Goal: Task Accomplishment & Management: Complete application form

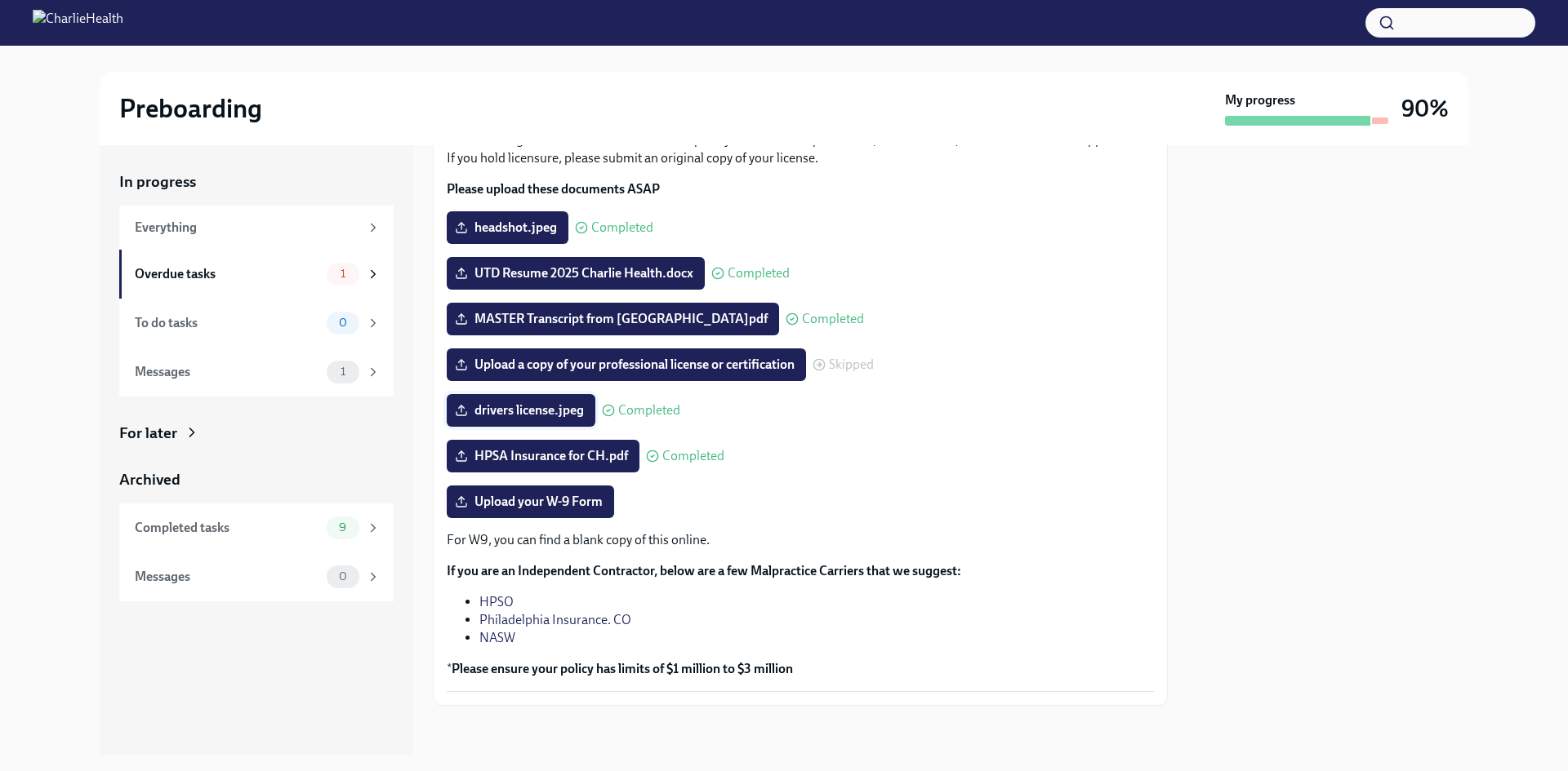
scroll to position [128, 0]
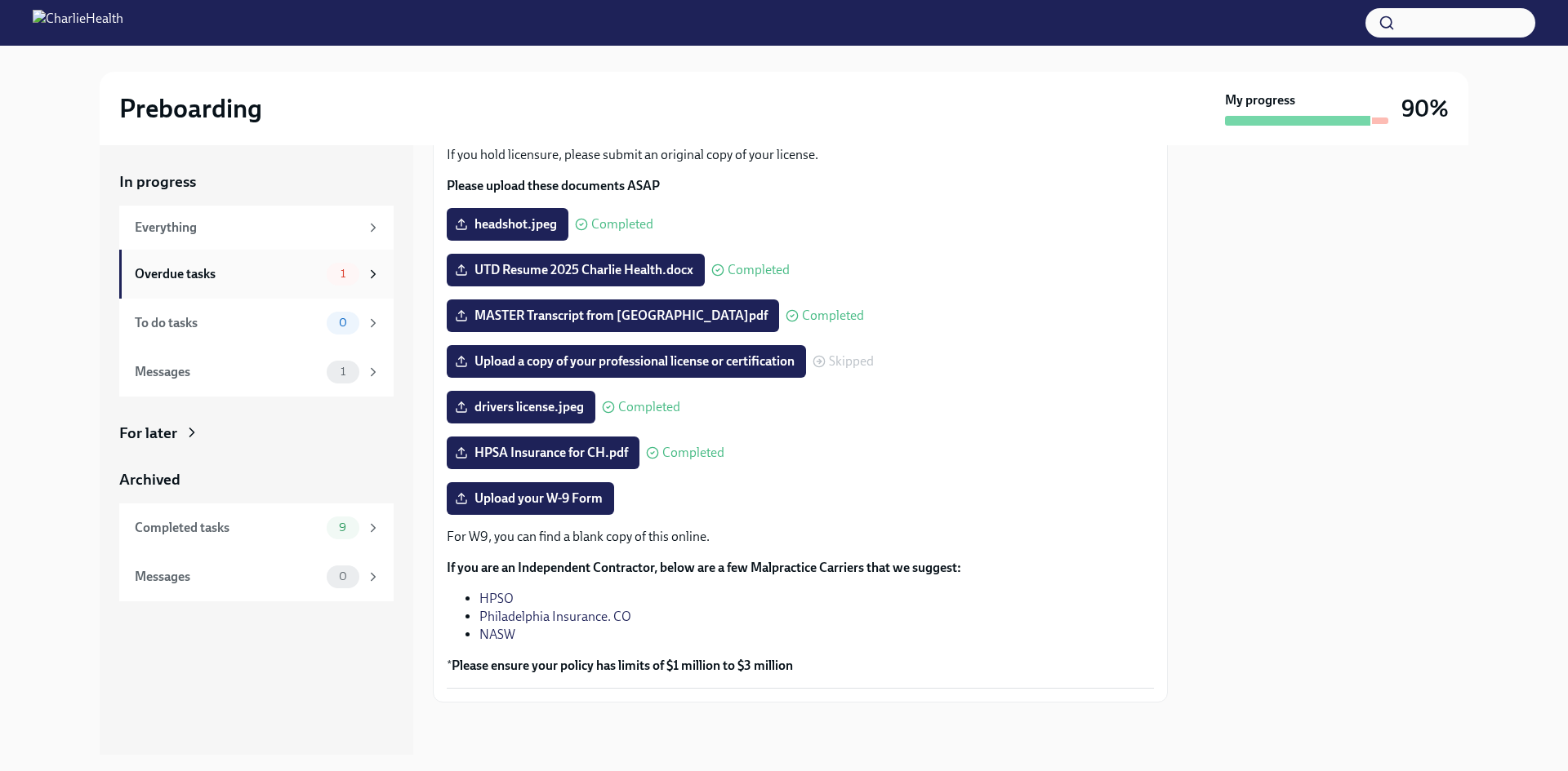
click at [334, 280] on span "1" at bounding box center [342, 274] width 25 height 12
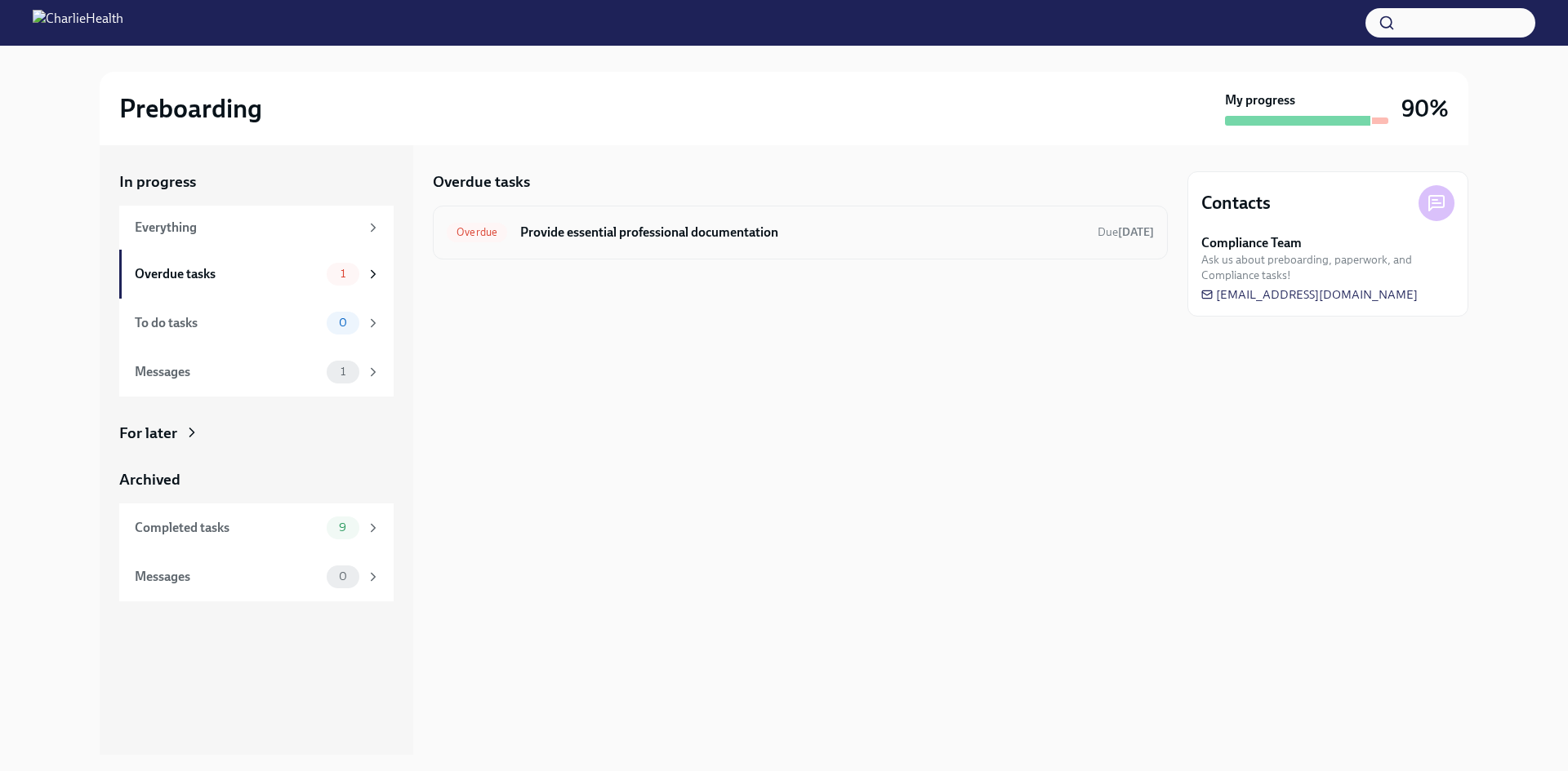
click at [761, 249] on div "Overdue Provide essential professional documentation Due [DATE]" at bounding box center [800, 232] width 735 height 54
click at [718, 232] on h6 "Provide essential professional documentation" at bounding box center [802, 232] width 564 height 18
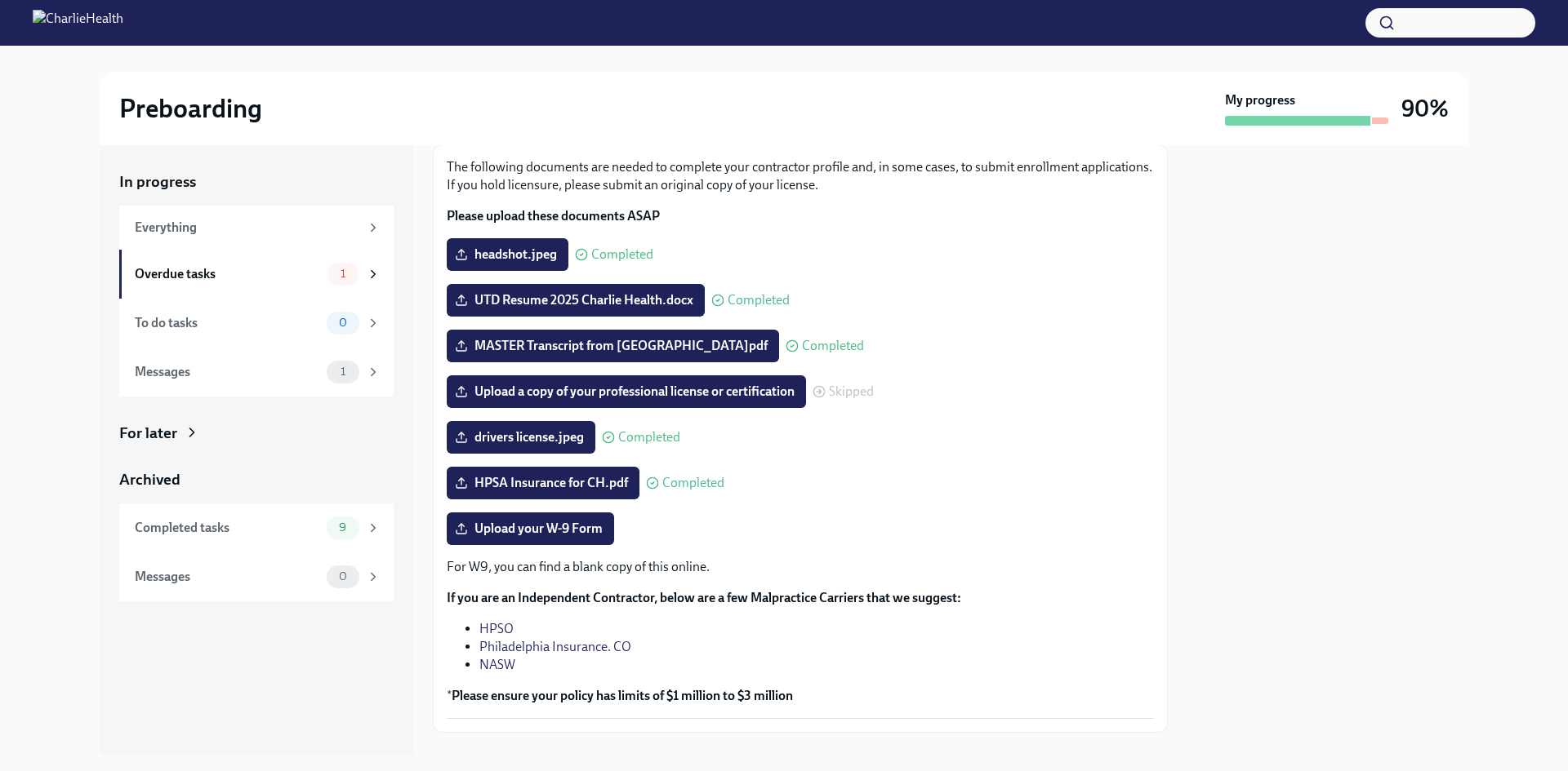
scroll to position [128, 0]
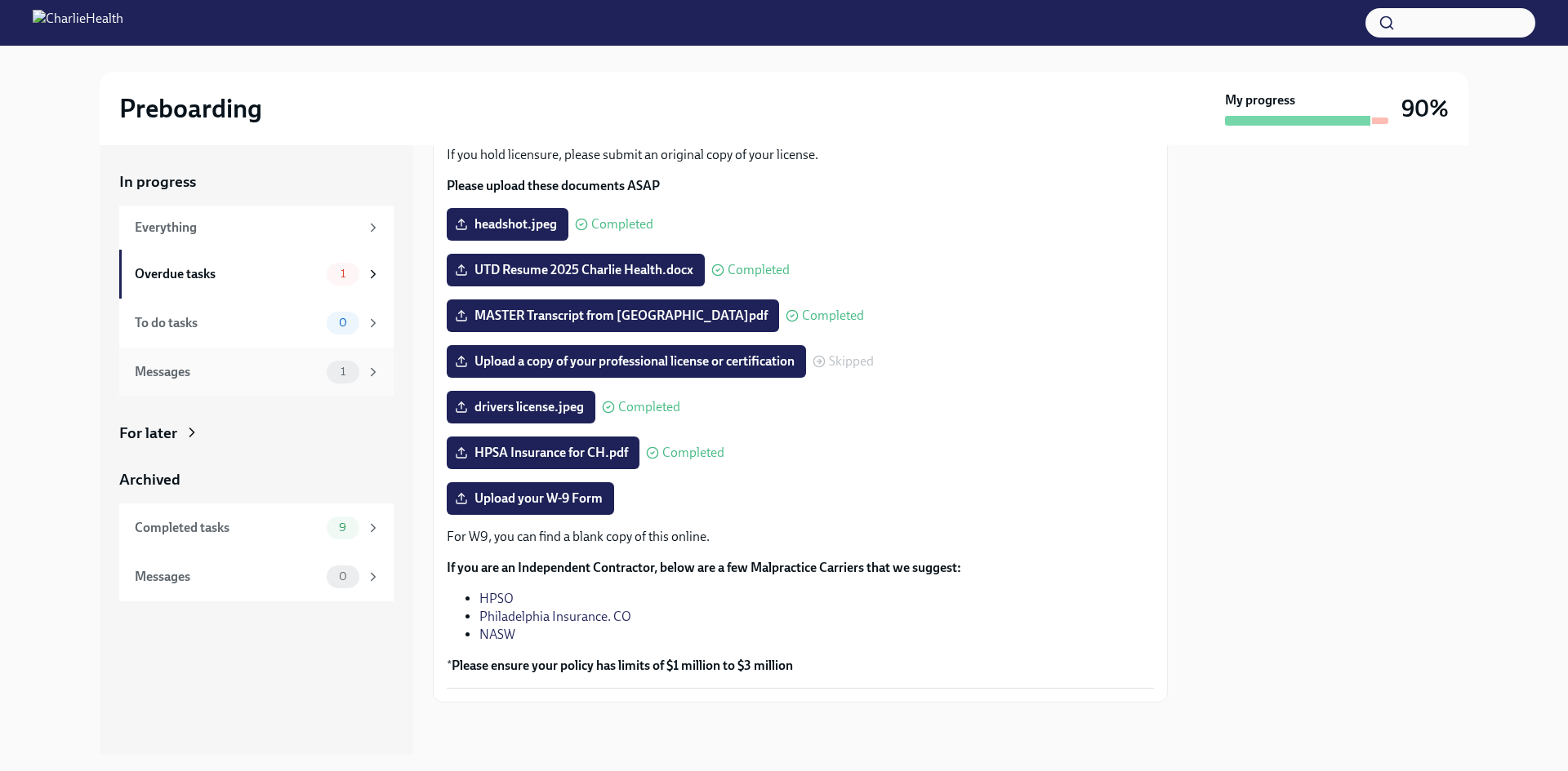
click at [337, 382] on div "1" at bounding box center [342, 372] width 32 height 23
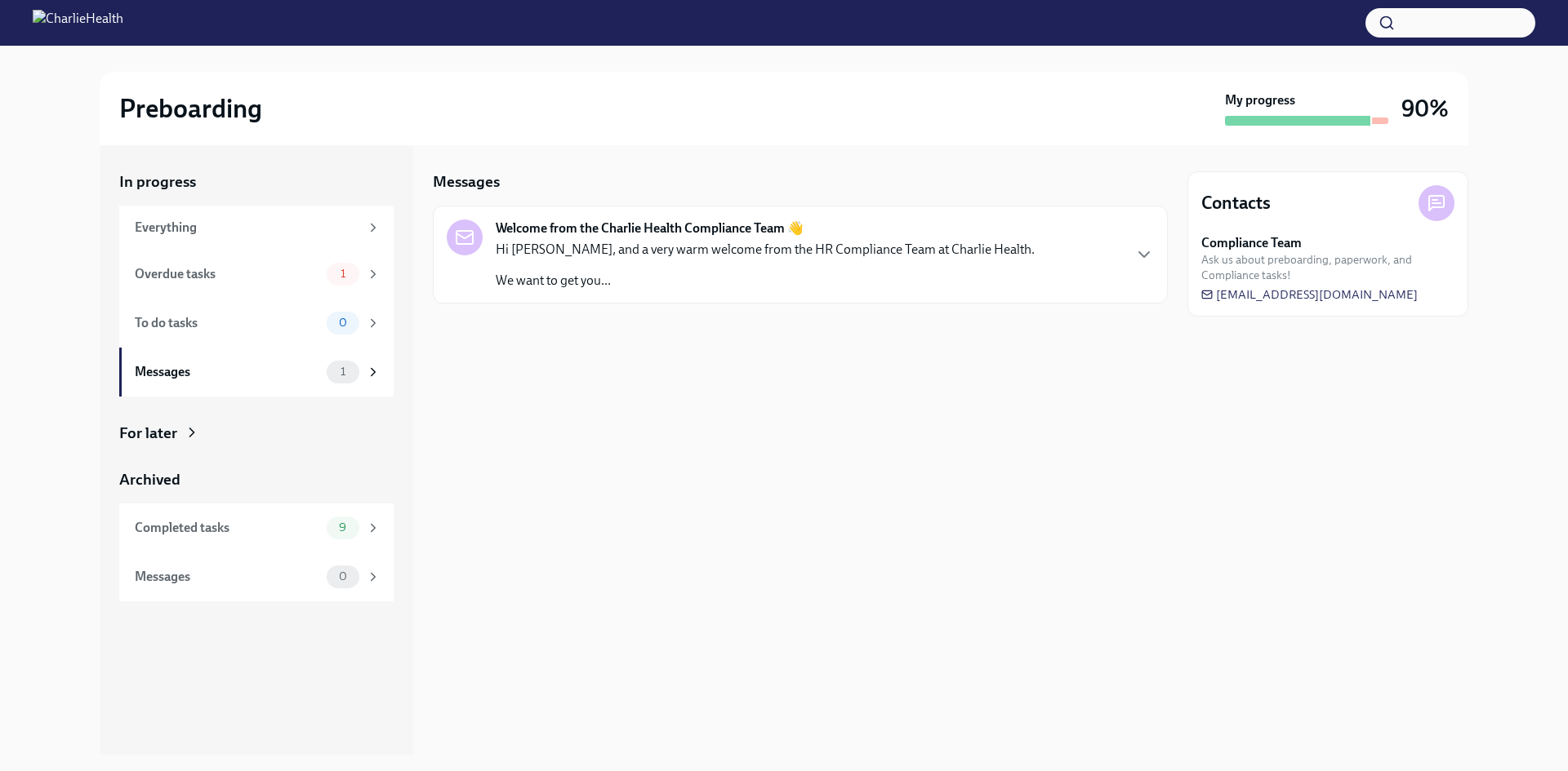
click at [711, 289] on div "Welcome from the Charlie Health Compliance Team 👋 Hi [PERSON_NAME], and a very …" at bounding box center [800, 255] width 735 height 98
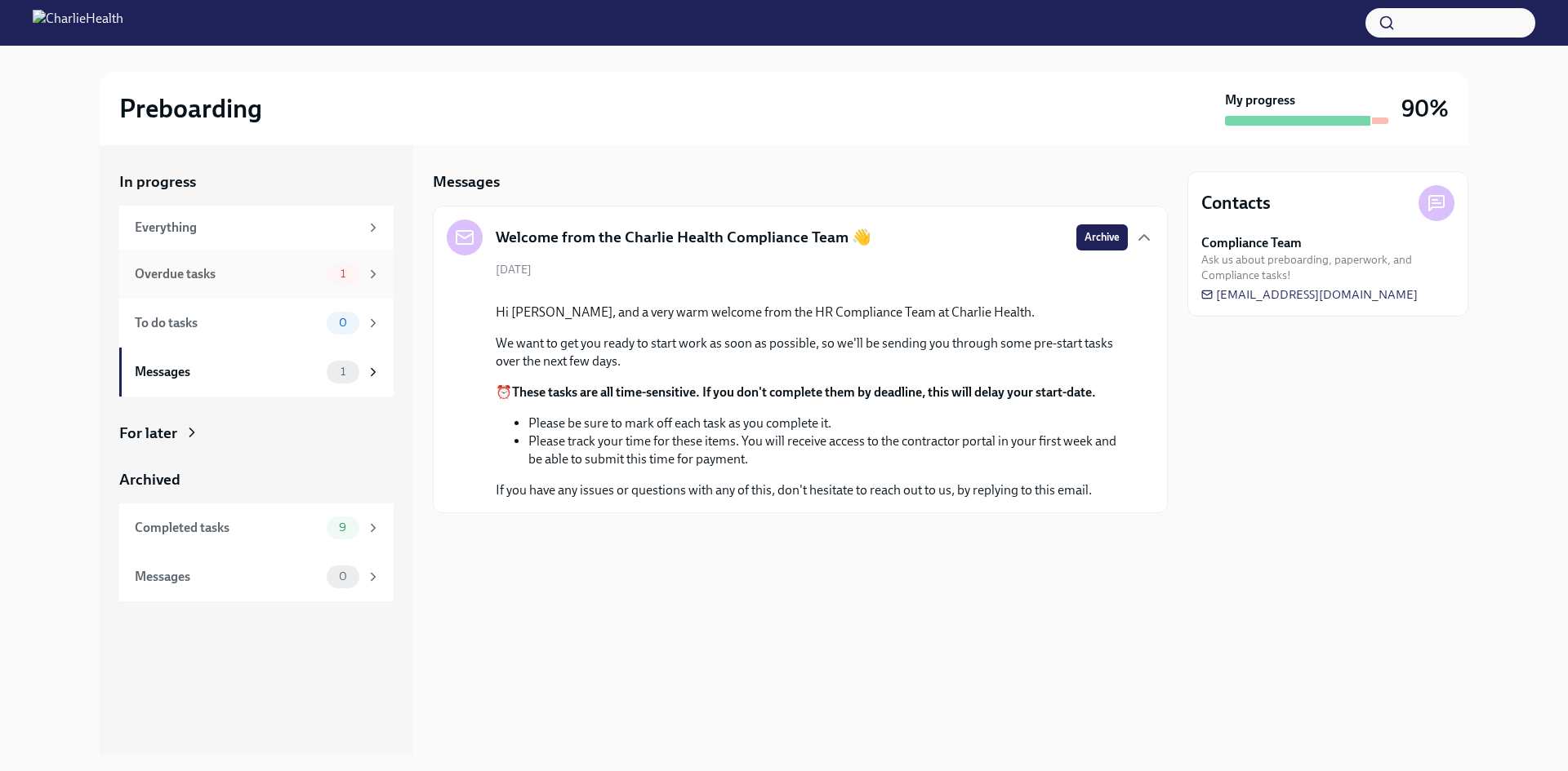
click at [273, 267] on div "Overdue tasks" at bounding box center [227, 274] width 185 height 18
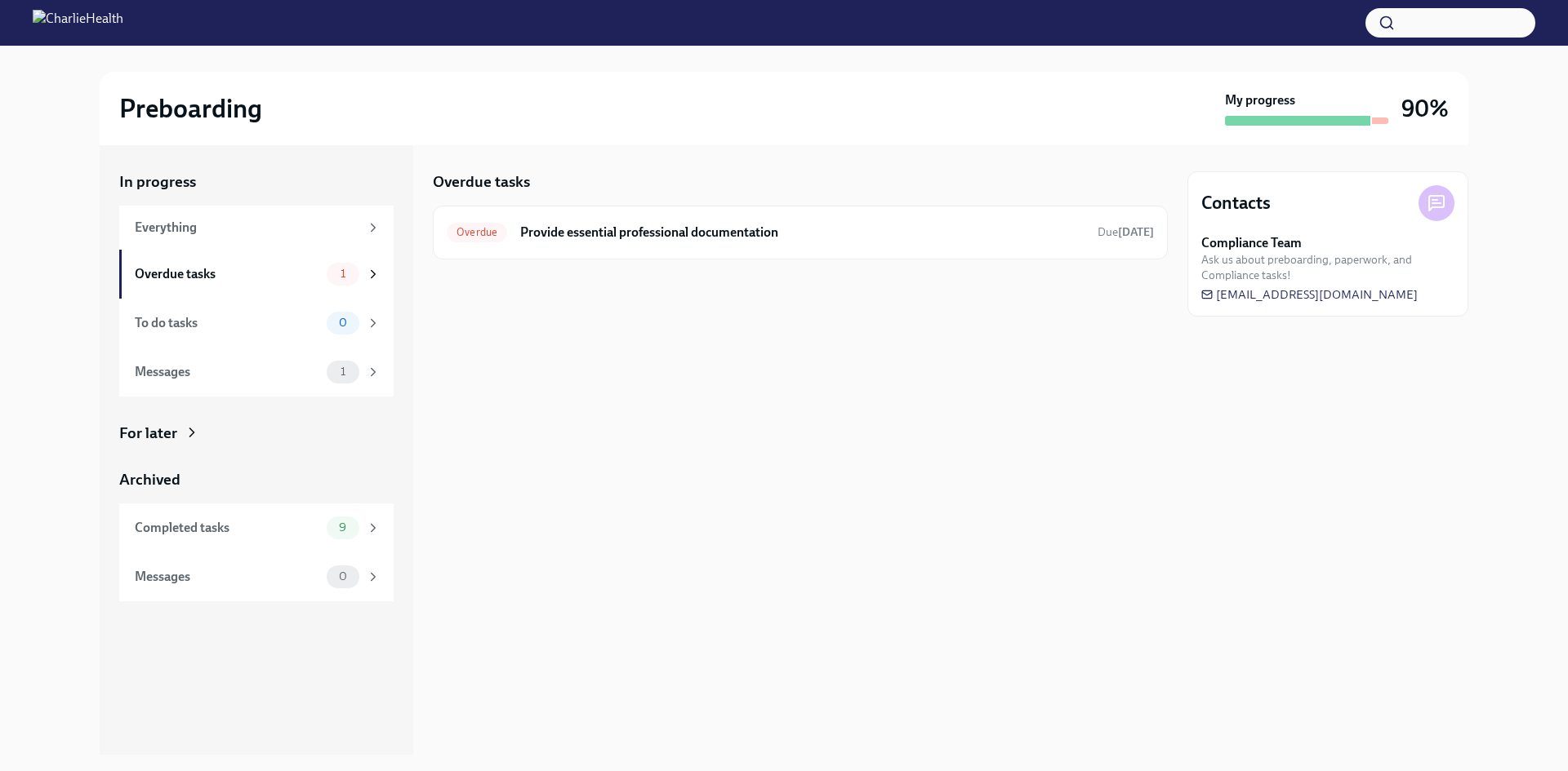
click at [1413, 128] on div "Preboarding My progress 90%" at bounding box center [784, 108] width 1369 height 74
drag, startPoint x: 1281, startPoint y: 273, endPoint x: 1311, endPoint y: 267, distance: 30.6
click at [1311, 267] on span "Ask us about preboarding, paperwork, and Compliance tasks!" at bounding box center [1328, 268] width 253 height 31
click at [878, 242] on div "Overdue Provide essential professional documentation Due [DATE]" at bounding box center [800, 232] width 707 height 26
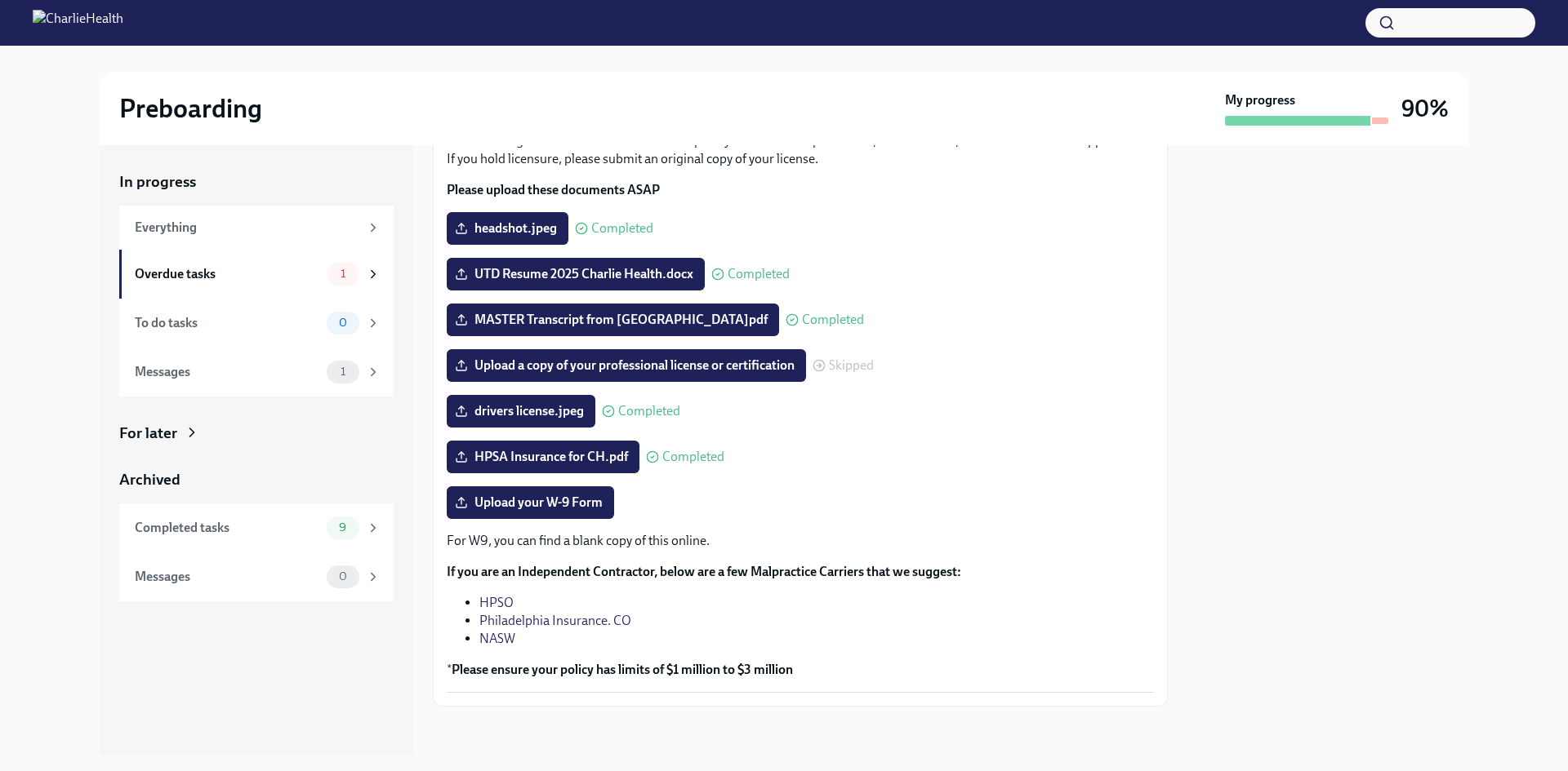
scroll to position [128, 0]
